Goal: Task Accomplishment & Management: Manage account settings

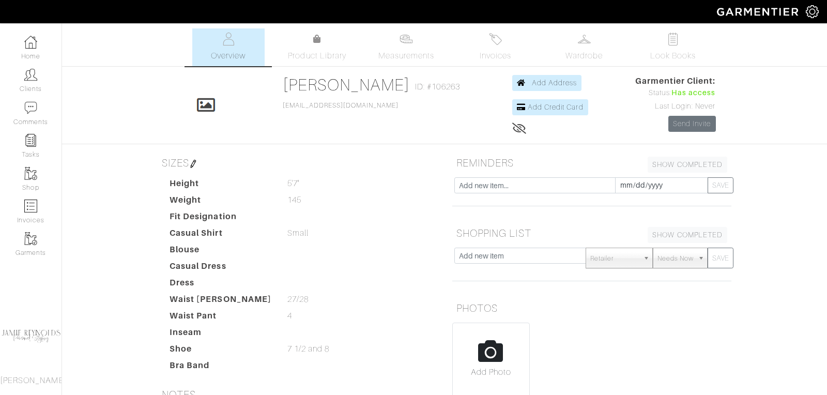
scroll to position [298, 0]
click at [42, 73] on link "Clients" at bounding box center [31, 80] width 62 height 33
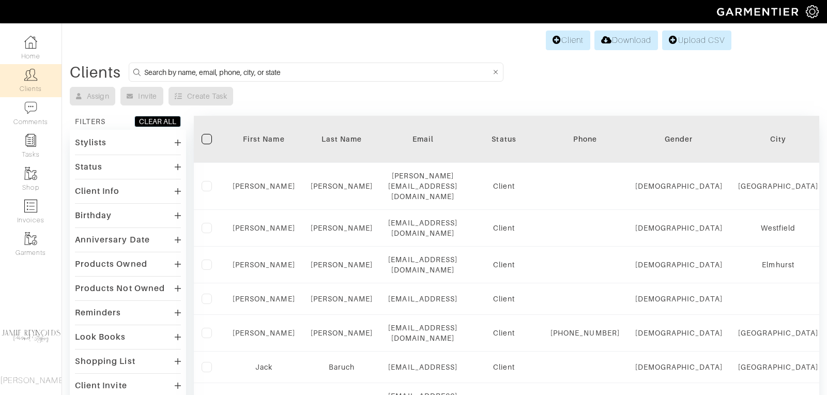
click at [181, 69] on input at bounding box center [317, 72] width 346 height 13
type input "andrew"
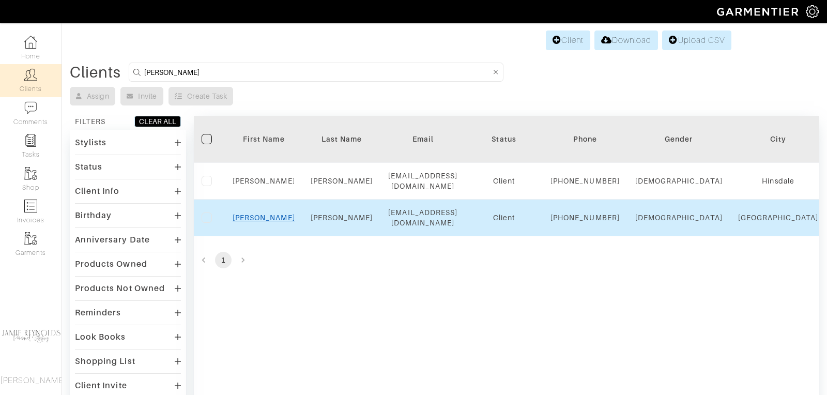
click at [260, 222] on link "Andrew" at bounding box center [264, 218] width 63 height 8
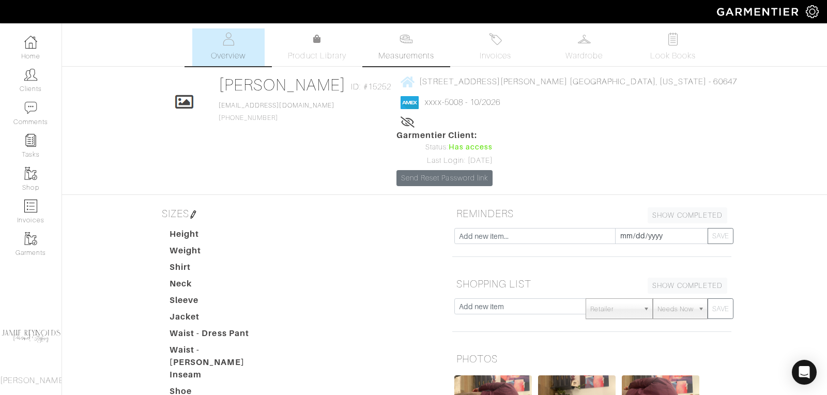
click at [401, 53] on span "Measurements" at bounding box center [407, 56] width 56 height 12
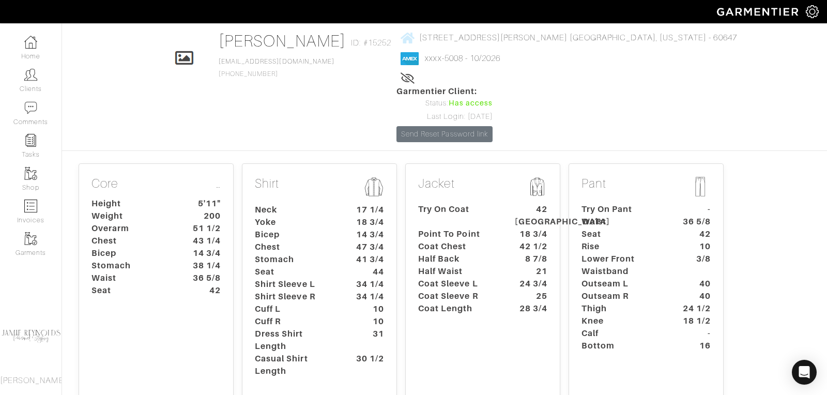
scroll to position [47, 0]
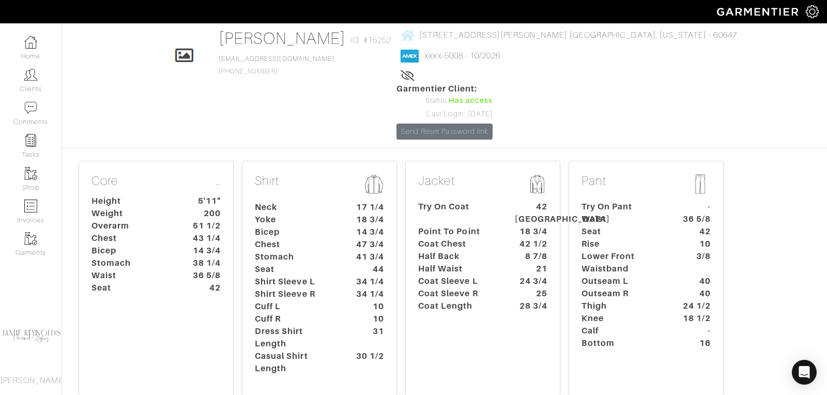
click at [322, 263] on dt "Seat" at bounding box center [295, 269] width 97 height 12
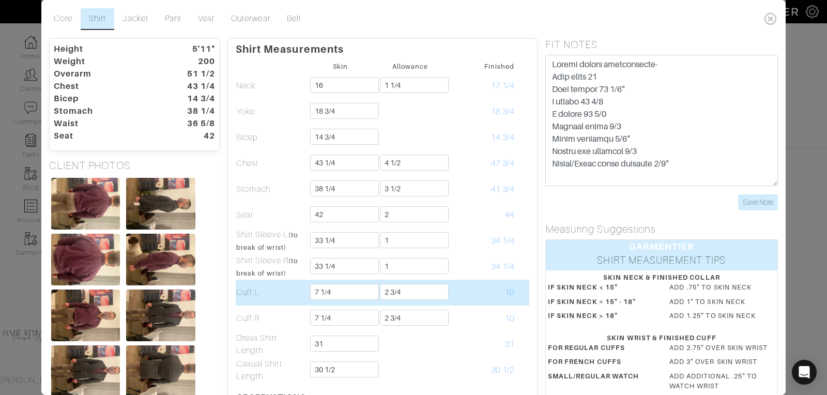
scroll to position [1, 0]
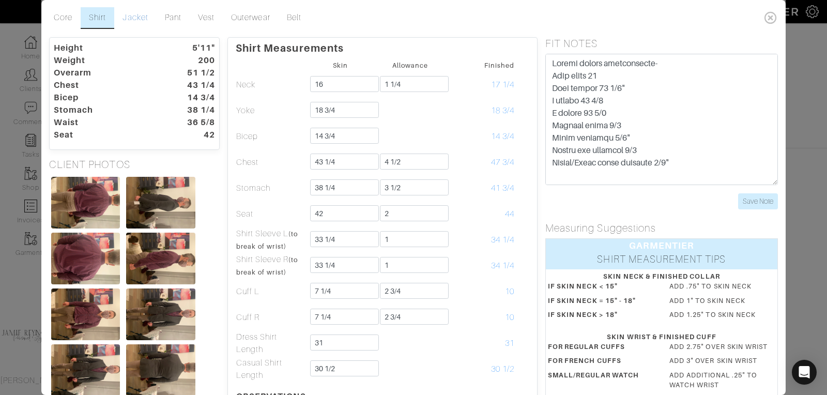
click at [137, 16] on link "Jacket" at bounding box center [135, 18] width 42 height 22
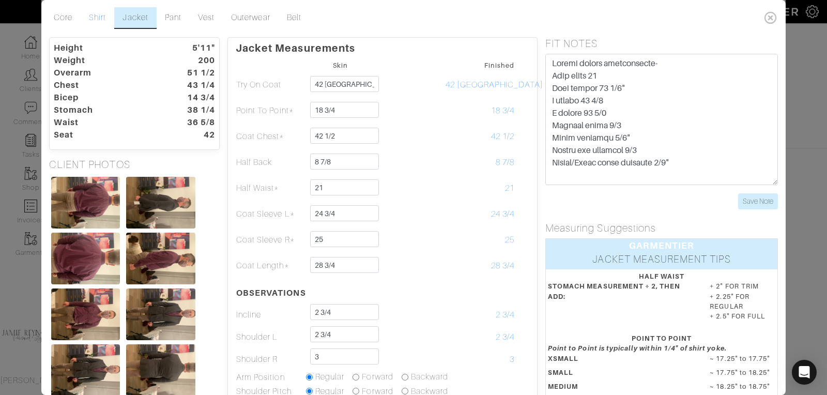
click at [97, 17] on link "Shirt" at bounding box center [98, 18] width 34 height 22
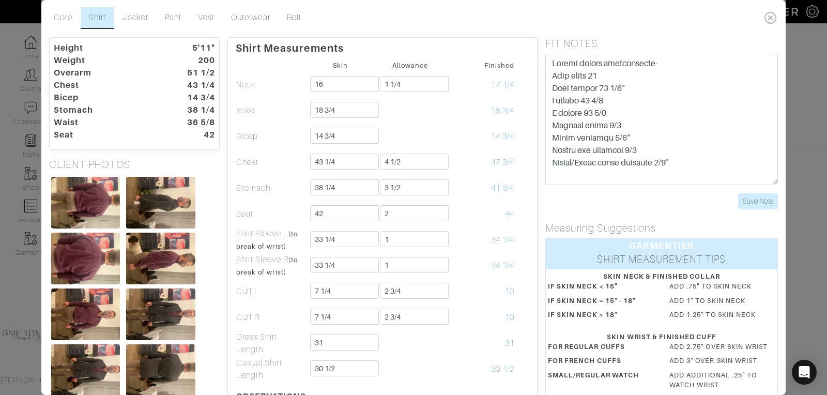
scroll to position [0, 0]
click at [771, 22] on icon at bounding box center [771, 17] width 21 height 21
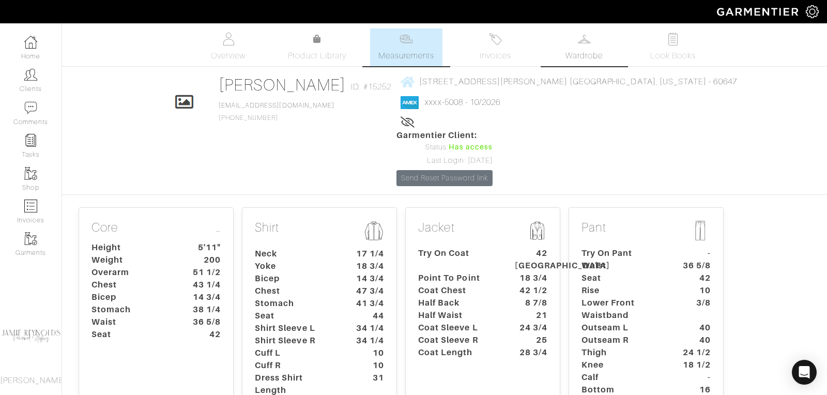
click at [593, 46] on link "Wardrobe" at bounding box center [584, 47] width 72 height 38
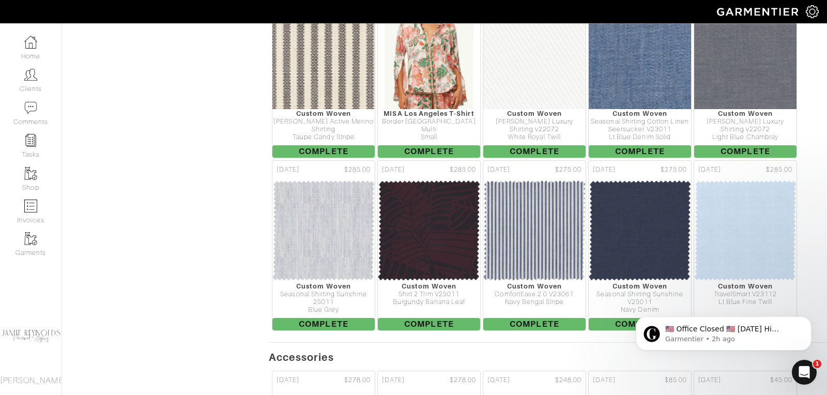
scroll to position [767, 0]
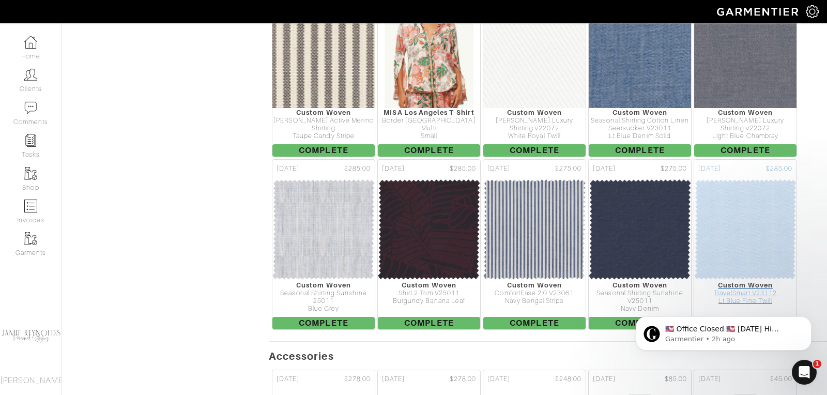
click at [750, 182] on img at bounding box center [745, 229] width 103 height 103
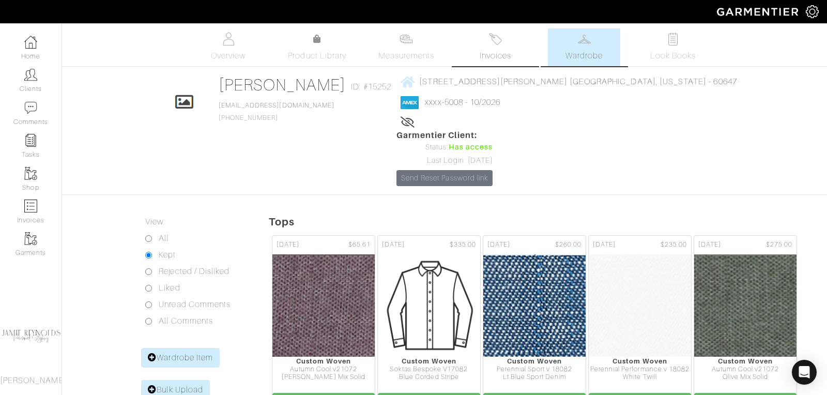
click at [499, 46] on link "Invoices" at bounding box center [495, 47] width 72 height 38
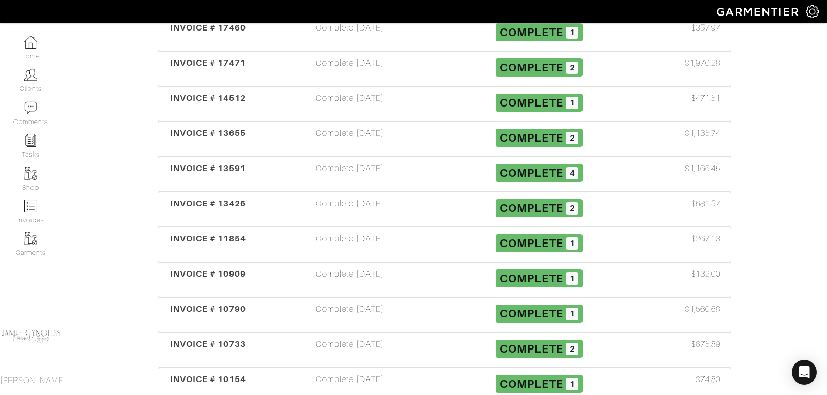
scroll to position [778, 0]
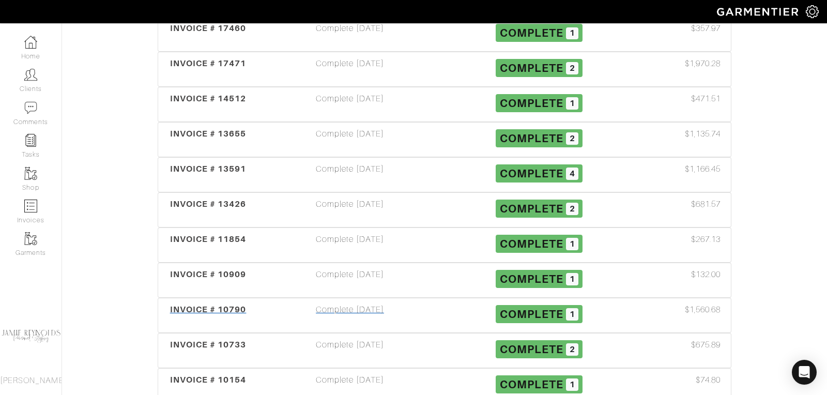
click at [219, 305] on span "INVOICE # 10790" at bounding box center [208, 310] width 77 height 10
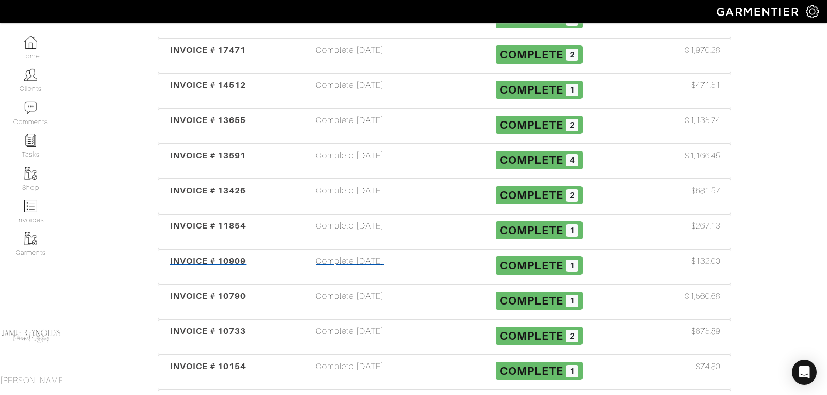
scroll to position [791, 0]
click at [360, 255] on div "Complete [DATE]" at bounding box center [349, 267] width 189 height 24
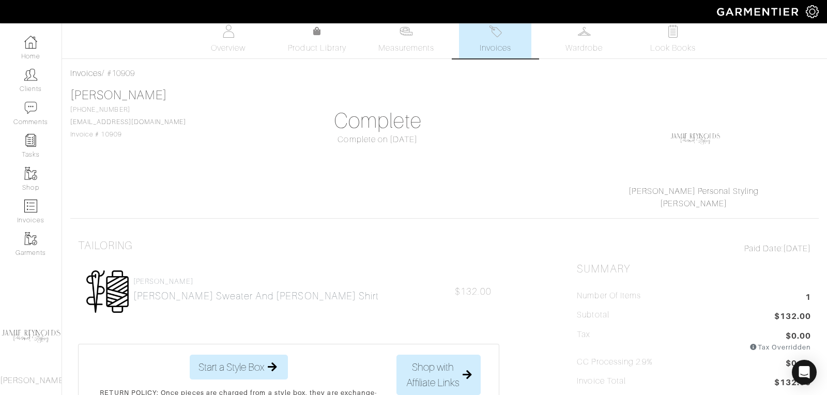
scroll to position [11, 0]
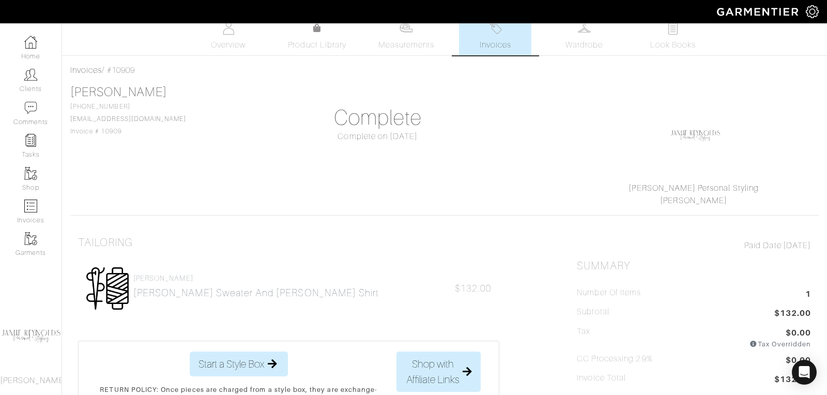
scroll to position [791, 0]
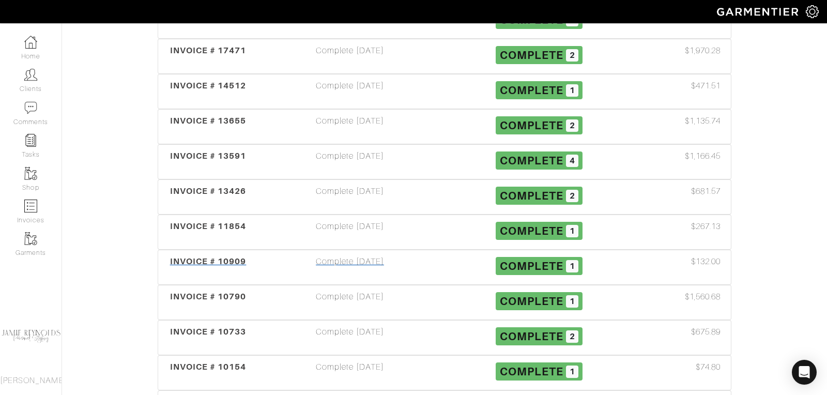
click at [234, 257] on span "INVOICE # 10909" at bounding box center [208, 262] width 77 height 10
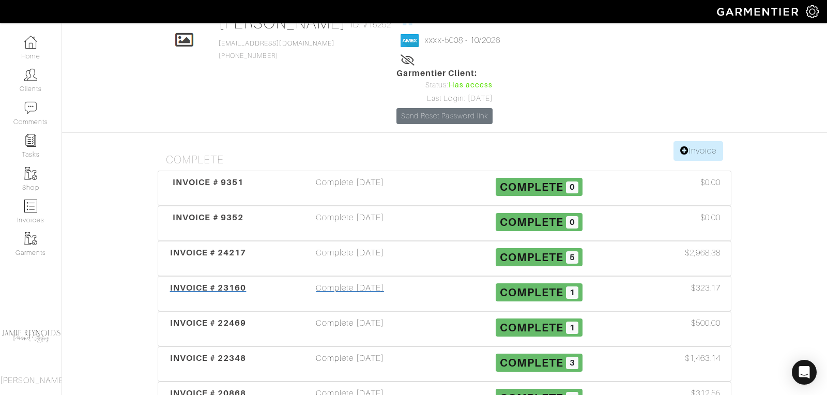
scroll to position [50, 0]
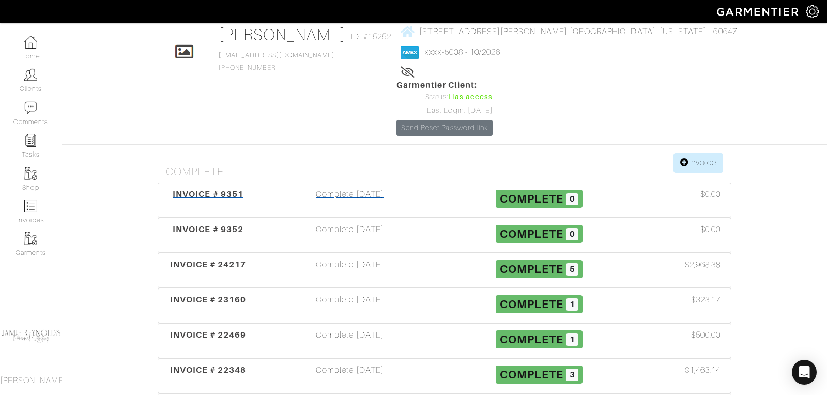
click at [226, 189] on span "INVOICE # 9351" at bounding box center [208, 194] width 71 height 10
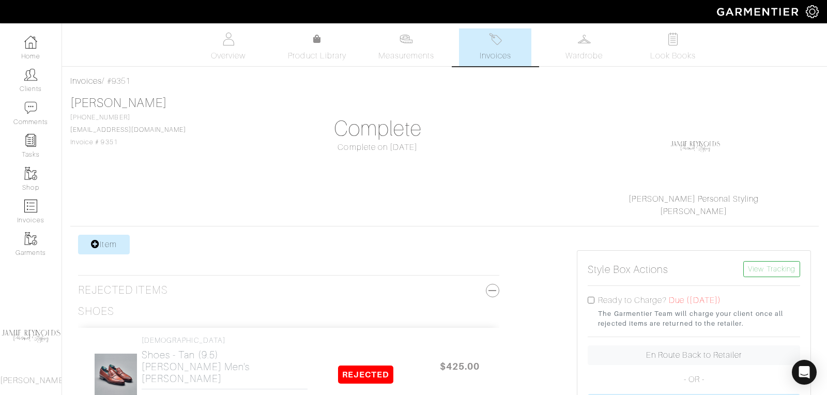
scroll to position [104, 0]
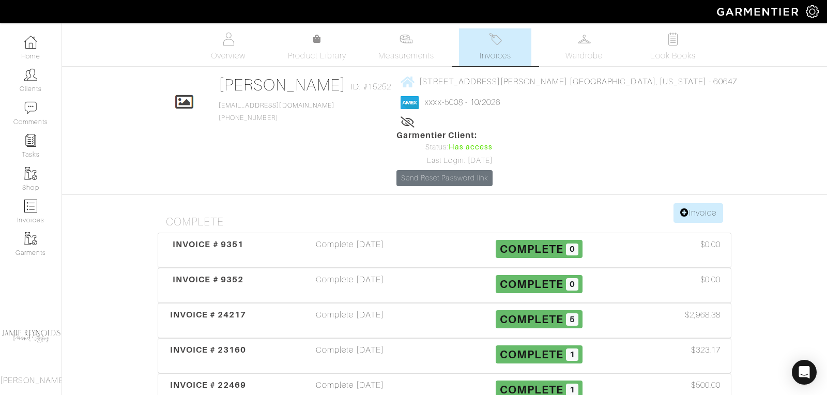
click at [492, 48] on link "Invoices" at bounding box center [495, 47] width 72 height 38
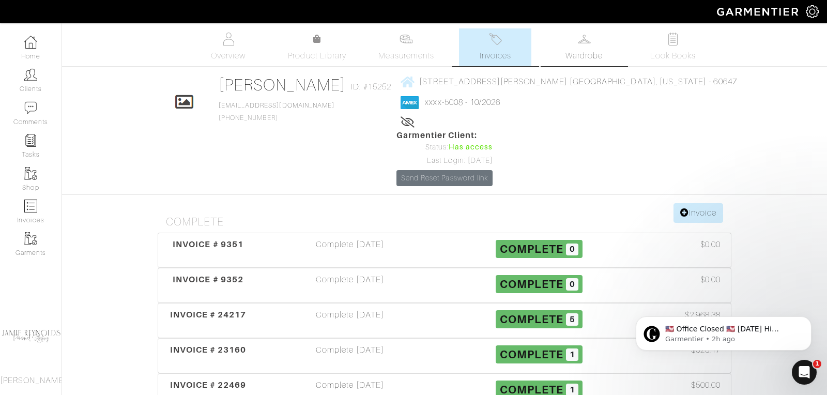
click at [589, 38] on img at bounding box center [584, 39] width 13 height 13
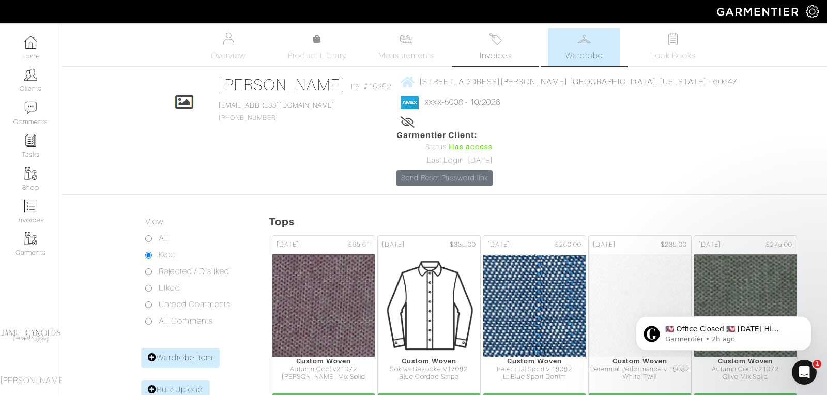
click at [496, 45] on img at bounding box center [495, 39] width 13 height 13
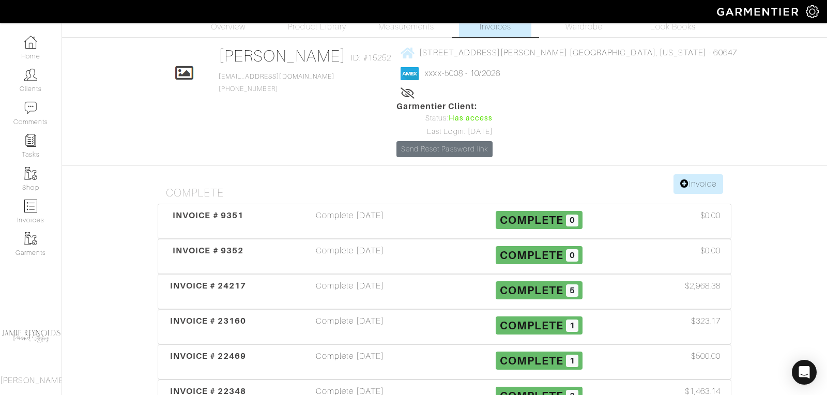
scroll to position [31, 0]
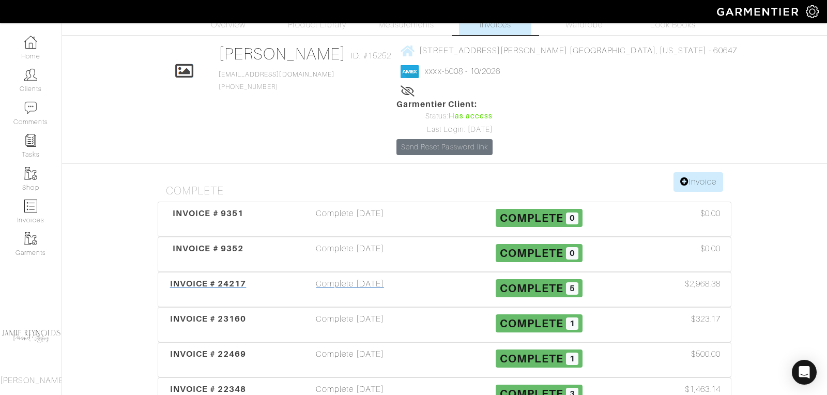
click at [230, 279] on span "INVOICE # 24217" at bounding box center [208, 284] width 77 height 10
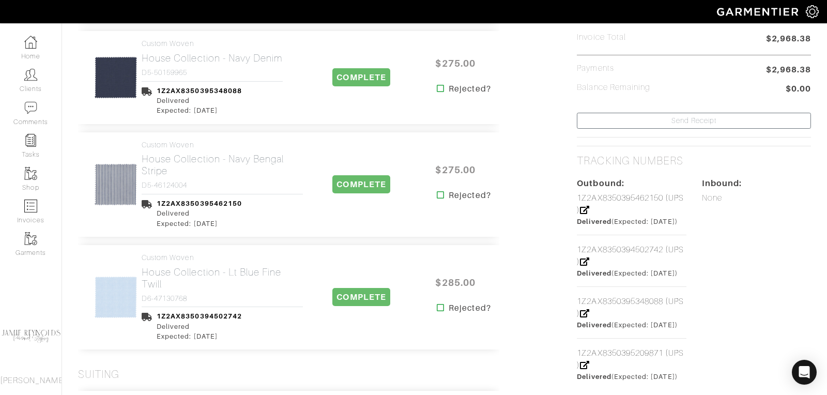
scroll to position [379, 0]
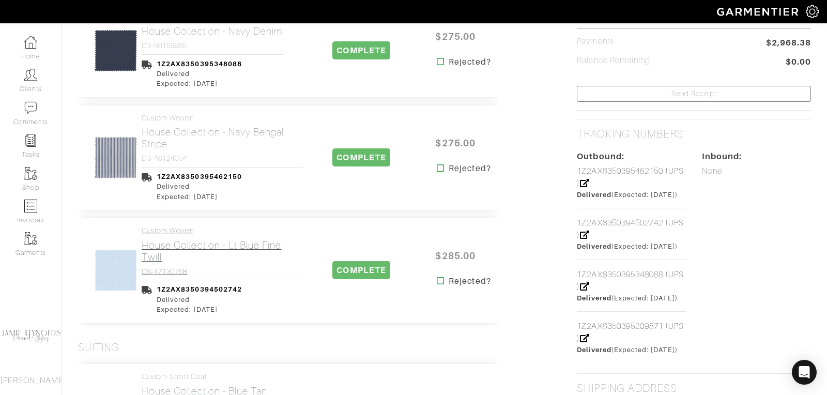
click at [155, 239] on h2 "House Collection - Lt Blue Fine Twill" at bounding box center [222, 251] width 161 height 24
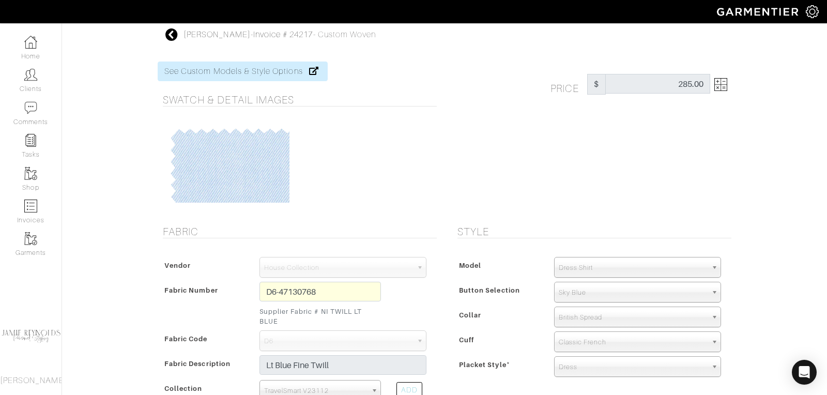
click at [170, 34] on icon at bounding box center [171, 34] width 13 height 12
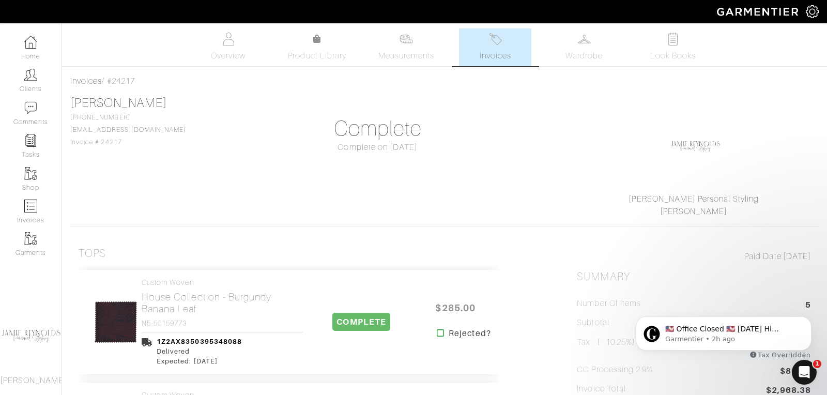
click at [494, 50] on span "Invoices" at bounding box center [496, 56] width 32 height 12
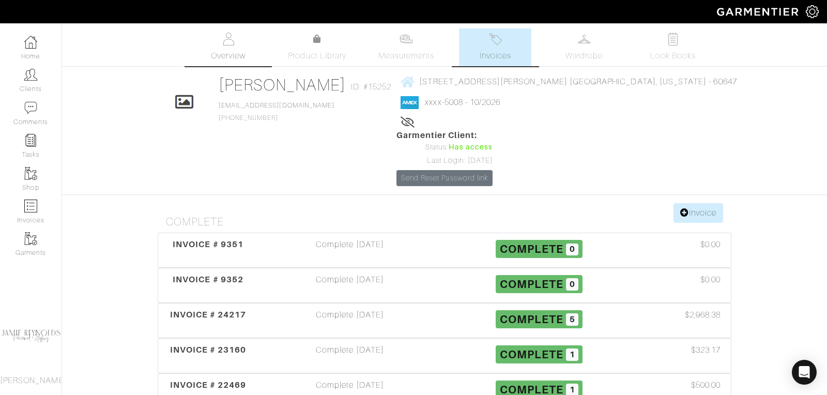
click at [229, 42] on img at bounding box center [228, 39] width 13 height 13
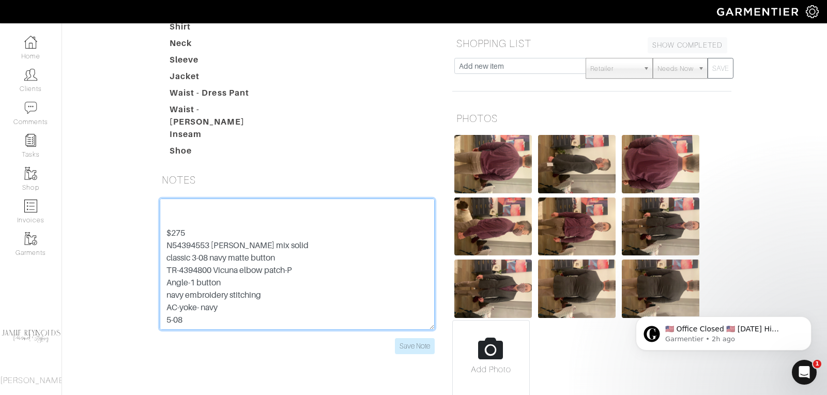
click at [188, 199] on textarea "4 suits- need 8 bigger buttons and 24 little buttons Bagpiper so wants some coo…" at bounding box center [297, 264] width 275 height 131
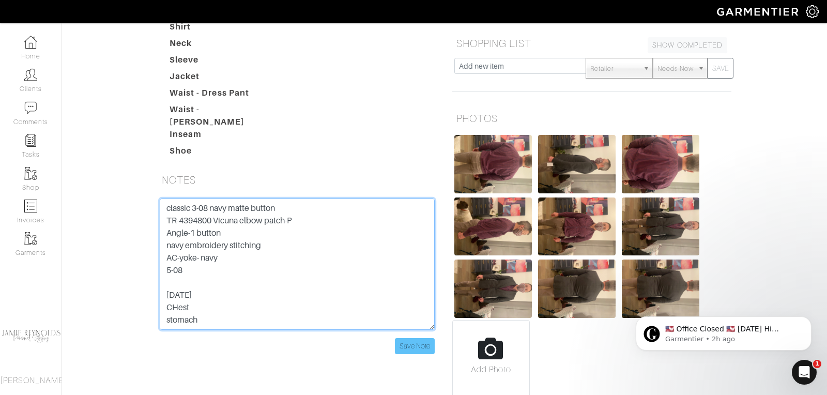
type textarea "4 suits- need 8 bigger buttons and 24 little buttons Bagpiper so wants some coo…"
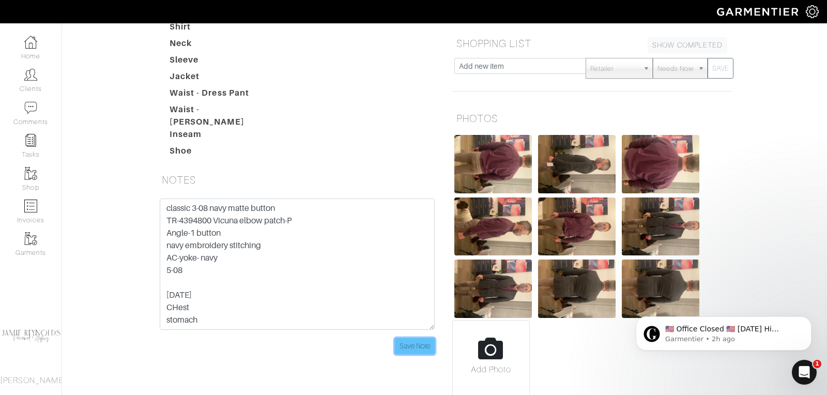
click at [408, 338] on input "Save Note" at bounding box center [415, 346] width 40 height 16
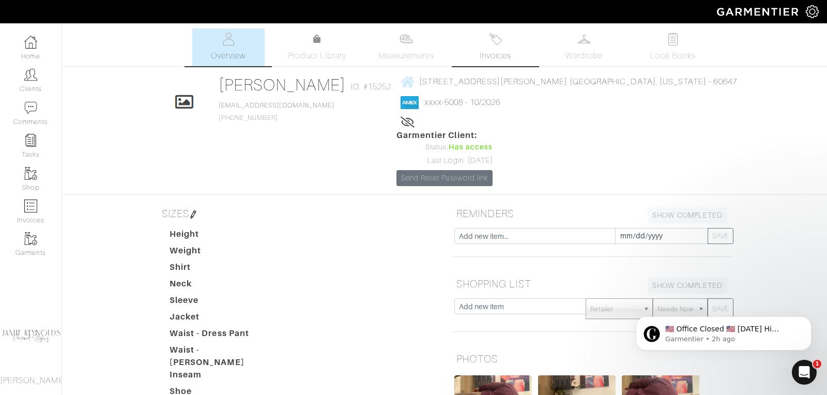
click at [507, 34] on link "Invoices" at bounding box center [495, 47] width 72 height 38
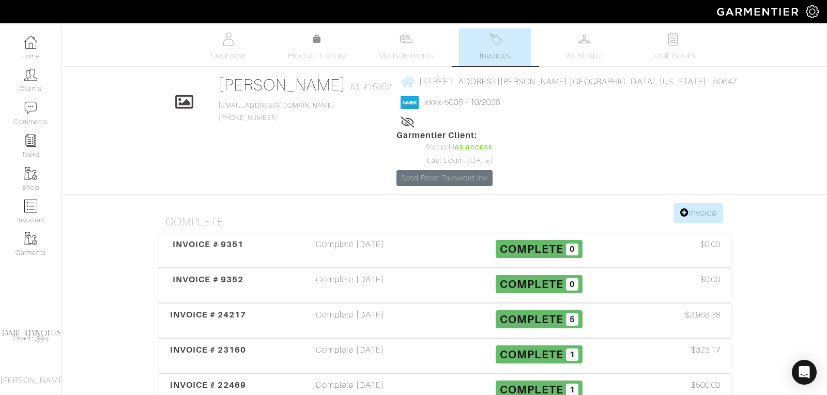
click at [492, 56] on span "Invoices" at bounding box center [496, 56] width 32 height 12
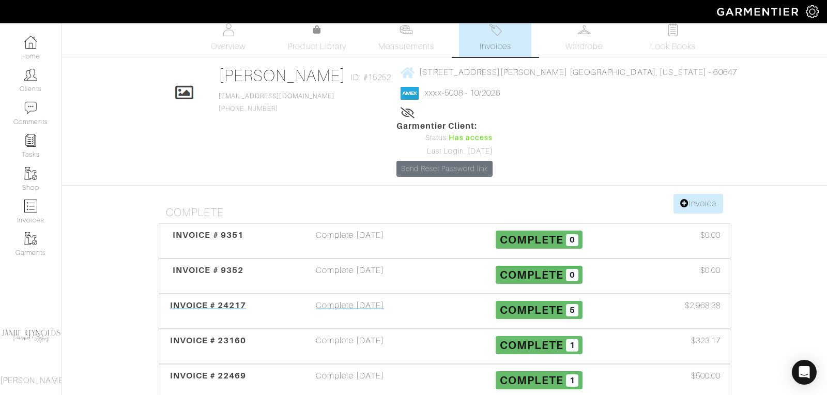
click at [227, 300] on span "INVOICE # 24217" at bounding box center [208, 305] width 77 height 10
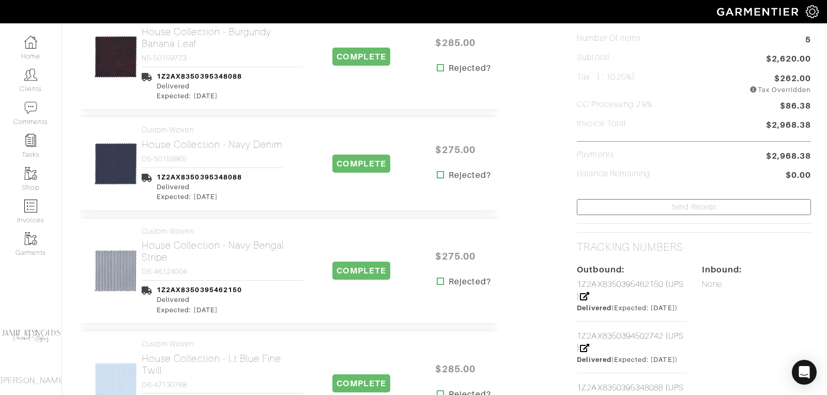
scroll to position [376, 0]
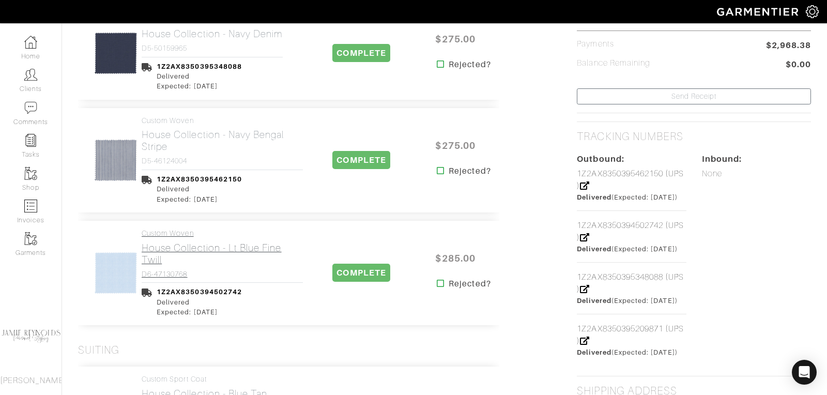
click at [208, 247] on h2 "House Collection - Lt Blue Fine Twill" at bounding box center [222, 254] width 161 height 24
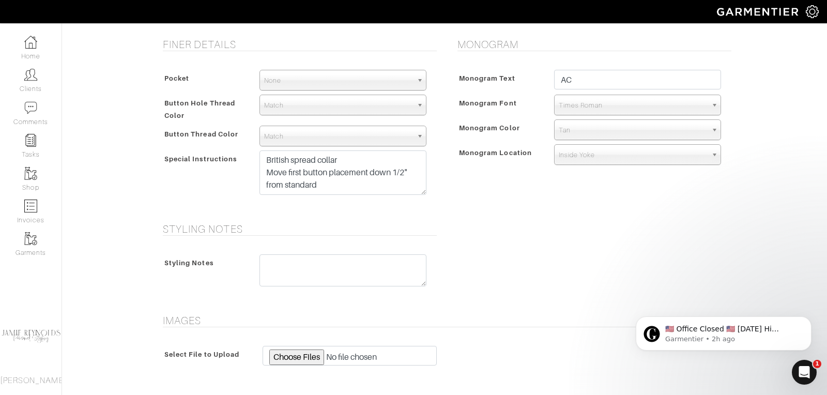
scroll to position [520, 0]
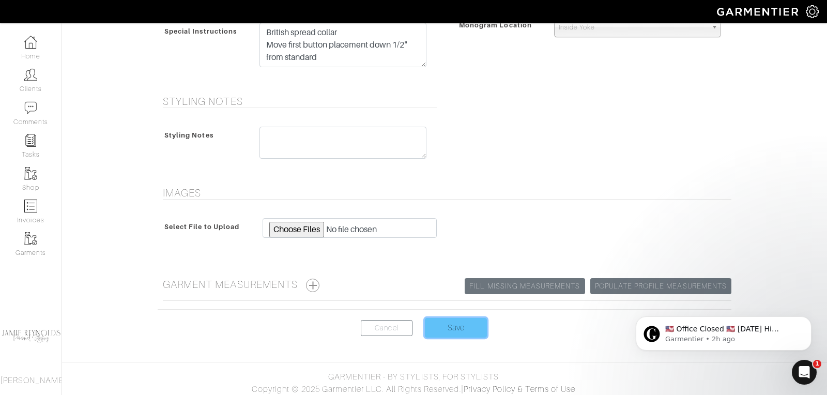
click at [465, 330] on input "Save" at bounding box center [456, 328] width 62 height 20
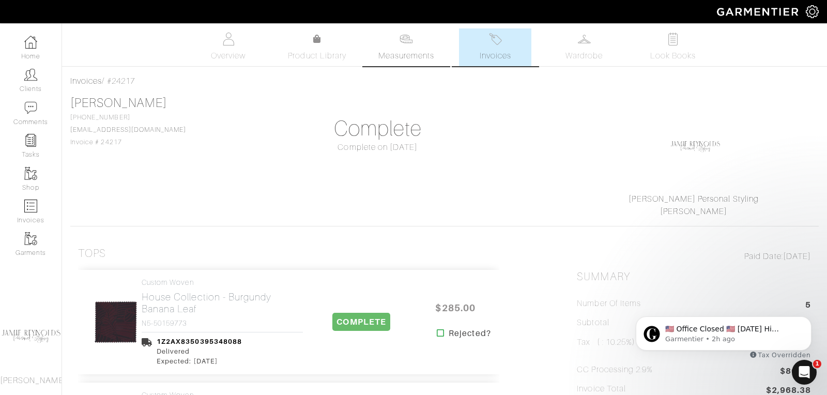
click at [412, 44] on img at bounding box center [406, 39] width 13 height 13
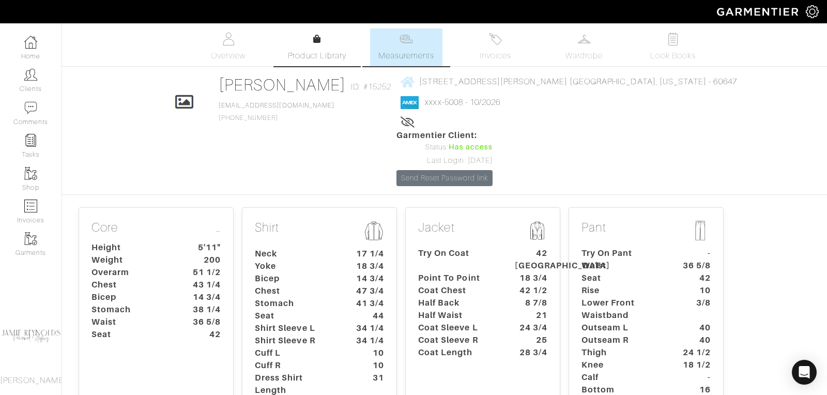
click at [316, 41] on icon at bounding box center [317, 39] width 8 height 8
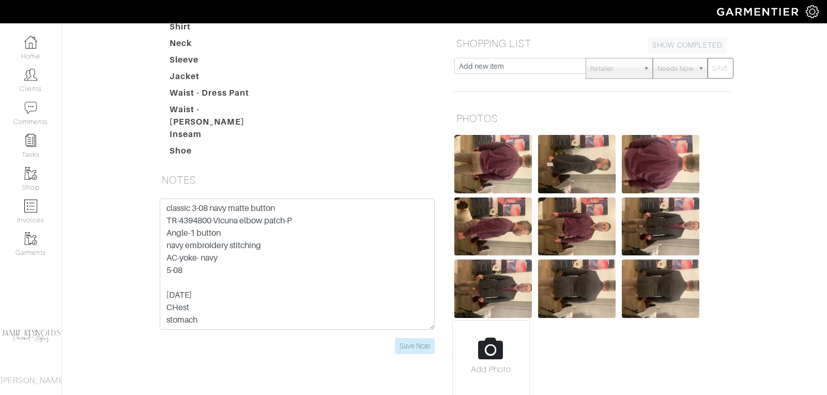
scroll to position [299, 0]
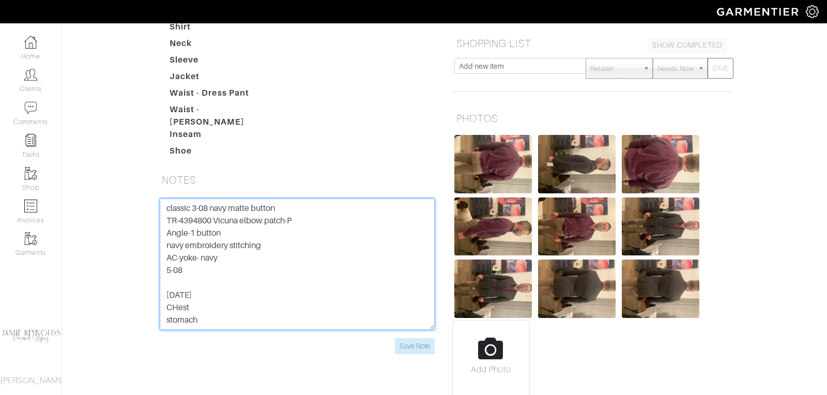
click at [203, 229] on textarea "4 suits- need 8 bigger buttons and 24 little buttons Bagpiper so wants some coo…" at bounding box center [297, 264] width 275 height 131
click at [177, 215] on textarea "4 suits- need 8 bigger buttons and 24 little buttons Bagpiper so wants some coo…" at bounding box center [297, 264] width 275 height 131
click at [202, 229] on textarea "4 suits- need 8 bigger buttons and 24 little buttons Bagpiper so wants some coo…" at bounding box center [297, 264] width 275 height 131
click at [190, 217] on textarea "4 suits- need 8 bigger buttons and 24 little buttons Bagpiper so wants some coo…" at bounding box center [297, 264] width 275 height 131
click at [198, 230] on textarea "4 suits- need 8 bigger buttons and 24 little buttons Bagpiper so wants some coo…" at bounding box center [297, 264] width 275 height 131
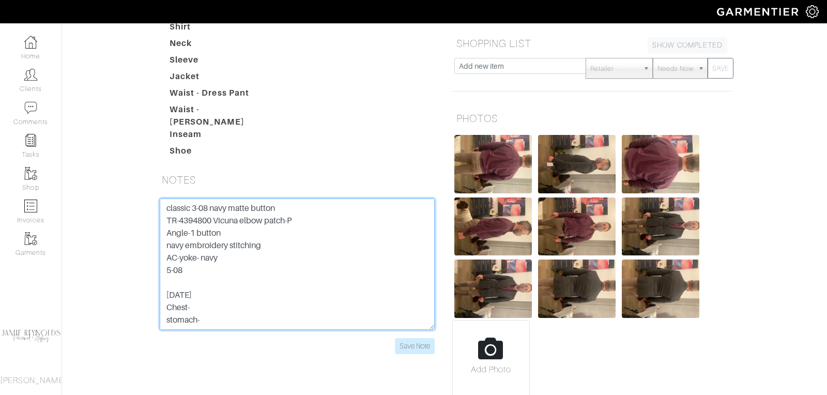
click at [197, 218] on textarea "4 suits- need 8 bigger buttons and 24 little buttons Bagpiper so wants some coo…" at bounding box center [297, 264] width 275 height 131
click at [199, 216] on textarea "4 suits- need 8 bigger buttons and 24 little buttons Bagpiper so wants some coo…" at bounding box center [297, 264] width 275 height 131
click at [189, 204] on textarea "4 suits- need 8 bigger buttons and 24 little buttons Bagpiper so wants some coo…" at bounding box center [297, 264] width 275 height 131
click at [202, 227] on textarea "4 suits- need 8 bigger buttons and 24 little buttons Bagpiper so wants some coo…" at bounding box center [297, 264] width 275 height 131
click at [201, 240] on textarea "4 suits- need 8 bigger buttons and 24 little buttons Bagpiper so wants some coo…" at bounding box center [297, 264] width 275 height 131
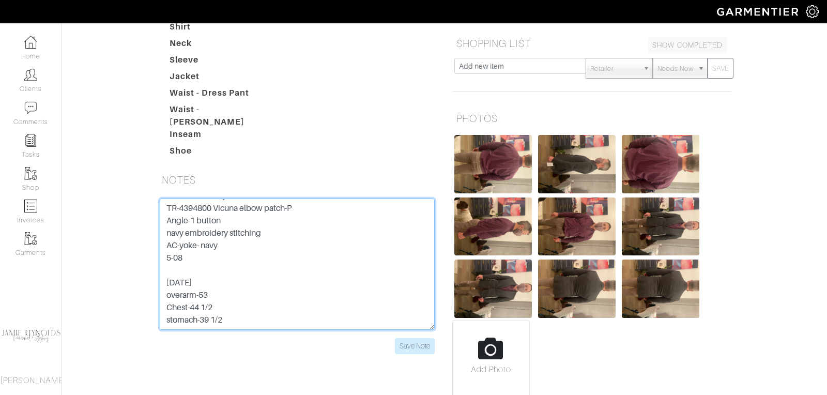
click at [232, 243] on textarea "4 suits- need 8 bigger buttons and 24 little buttons Bagpiper so wants some coo…" at bounding box center [297, 264] width 275 height 131
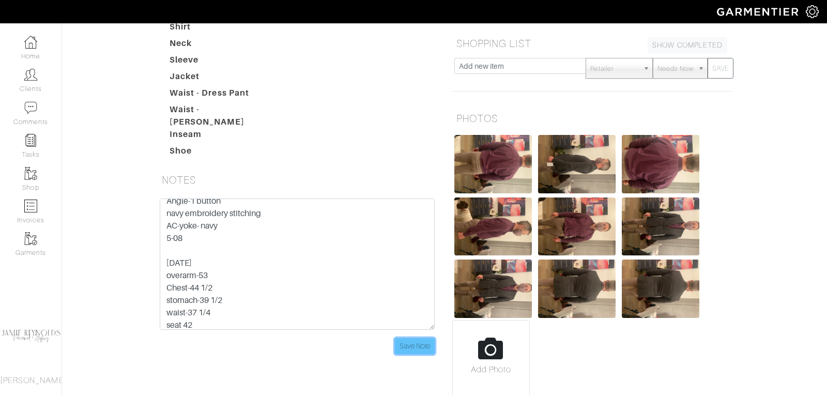
click at [415, 338] on input "Save Note" at bounding box center [415, 346] width 40 height 16
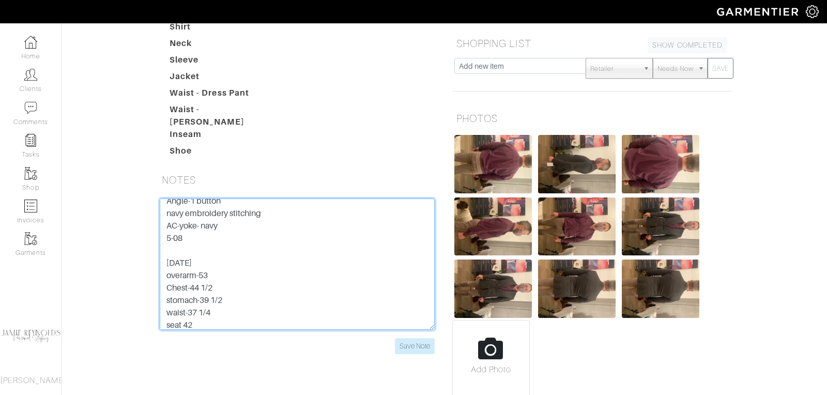
click at [220, 261] on textarea "4 suits- need 8 bigger buttons and 24 little buttons Bagpiper so wants some coo…" at bounding box center [297, 264] width 275 height 131
click at [211, 244] on textarea "4 suits- need 8 bigger buttons and 24 little buttons Bagpiper so wants some coo…" at bounding box center [297, 264] width 275 height 131
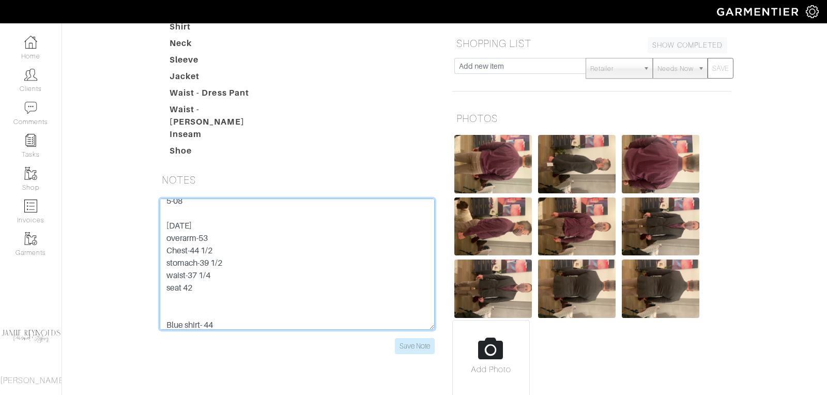
scroll to position [355, 0]
click at [174, 237] on textarea "4 suits- need 8 bigger buttons and 24 little buttons Bagpiper so wants some coo…" at bounding box center [297, 264] width 275 height 131
click at [191, 261] on textarea "4 suits- need 8 bigger buttons and 24 little buttons Bagpiper so wants some coo…" at bounding box center [297, 264] width 275 height 131
click at [208, 233] on textarea "4 suits- need 8 bigger buttons and 24 little buttons Bagpiper so wants some coo…" at bounding box center [297, 264] width 275 height 131
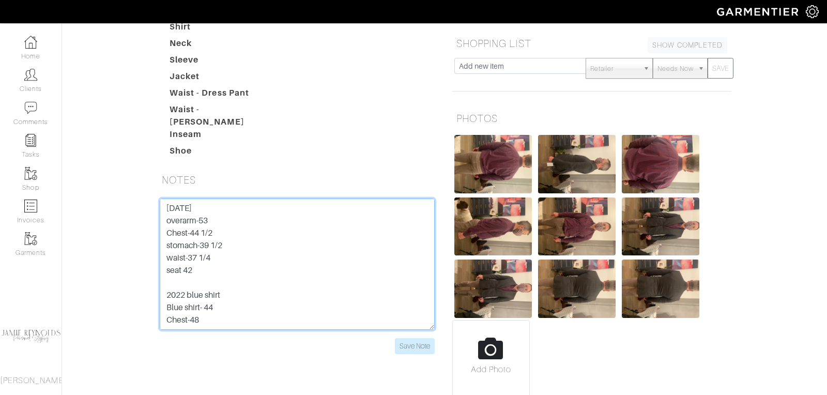
click at [205, 235] on textarea "4 suits- need 8 bigger buttons and 24 little buttons Bagpiper so wants some coo…" at bounding box center [297, 264] width 275 height 131
drag, startPoint x: 207, startPoint y: 235, endPoint x: 219, endPoint y: 235, distance: 11.9
click at [219, 235] on textarea "4 suits- need 8 bigger buttons and 24 little buttons Bagpiper so wants some coo…" at bounding box center [297, 264] width 275 height 131
click at [213, 244] on textarea "4 suits- need 8 bigger buttons and 24 little buttons Bagpiper so wants some coo…" at bounding box center [297, 264] width 275 height 131
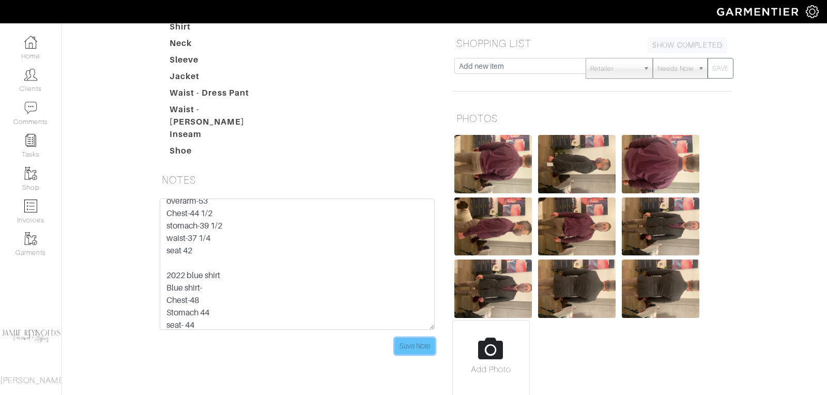
click at [418, 338] on input "Save Note" at bounding box center [415, 346] width 40 height 16
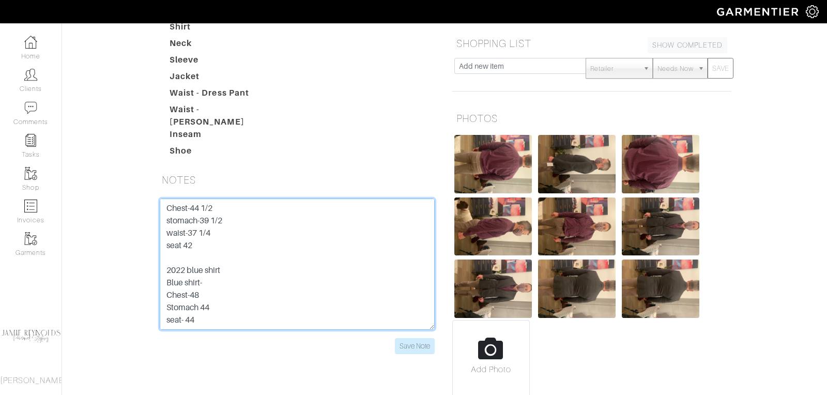
click at [198, 199] on textarea "4 suits- need 8 bigger buttons and 24 little buttons Bagpiper so wants some coo…" at bounding box center [297, 264] width 275 height 131
type textarea "4 suits- need 8 bigger buttons and 24 little buttons Bagpiper so wants some coo…"
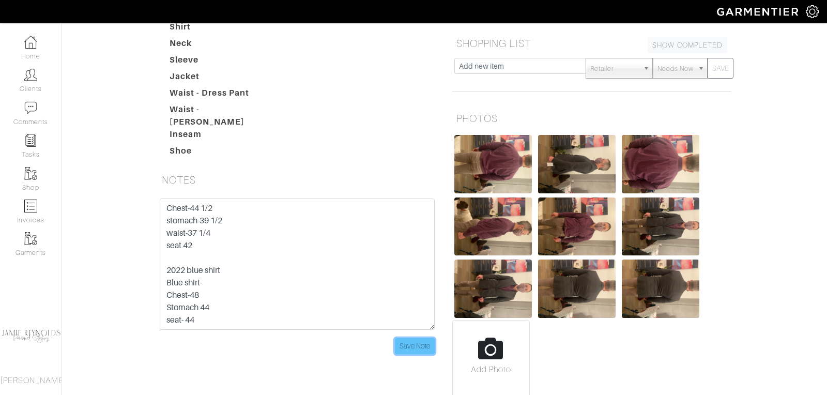
click at [417, 338] on input "Save Note" at bounding box center [415, 346] width 40 height 16
click at [422, 338] on input "Save Note" at bounding box center [415, 346] width 40 height 16
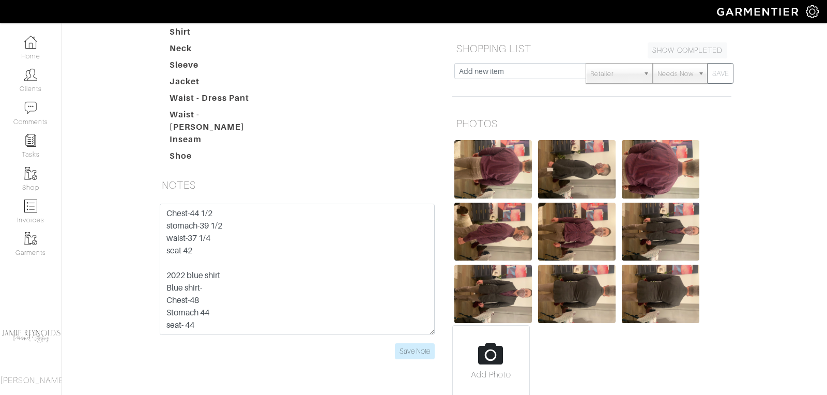
scroll to position [431, 0]
